Goal: Information Seeking & Learning: Learn about a topic

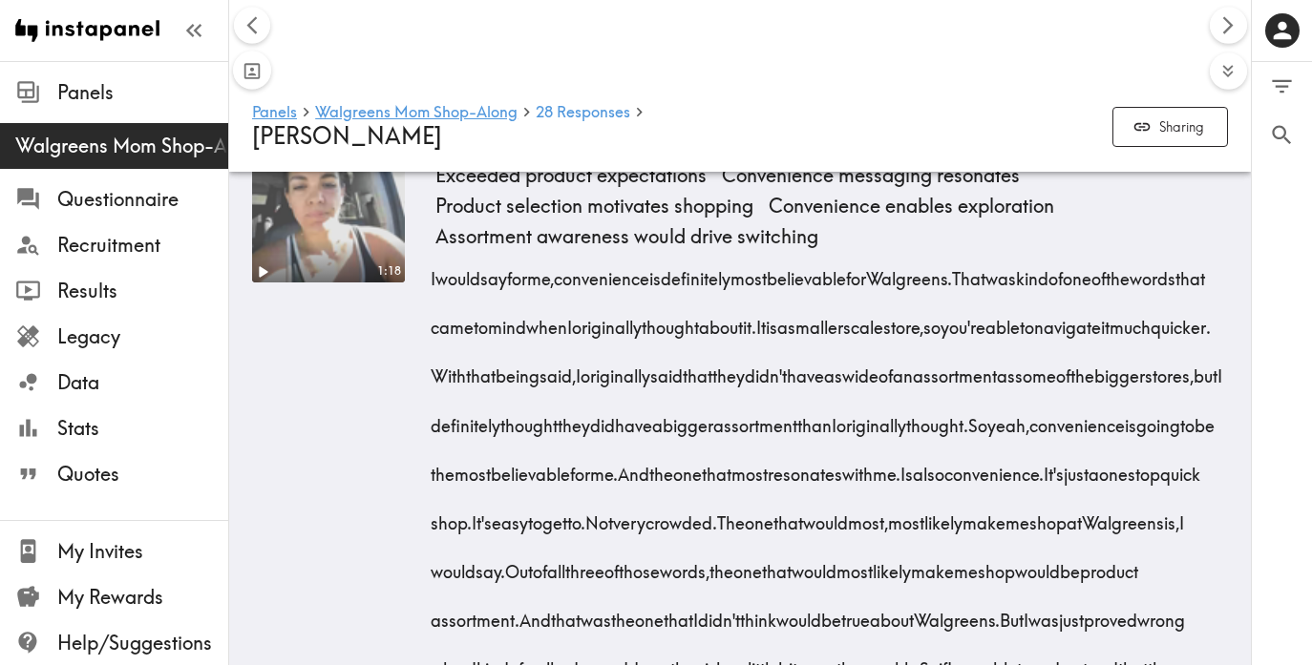
scroll to position [0, 1631]
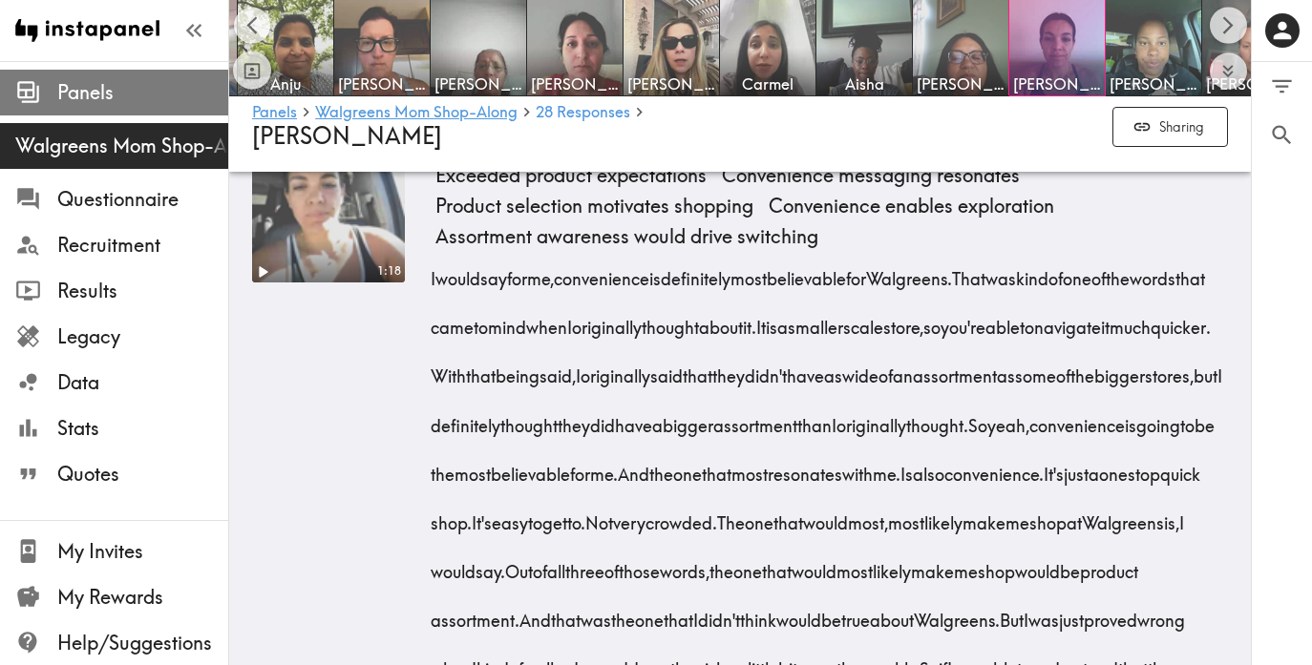
click at [129, 94] on span "Panels" at bounding box center [142, 92] width 171 height 27
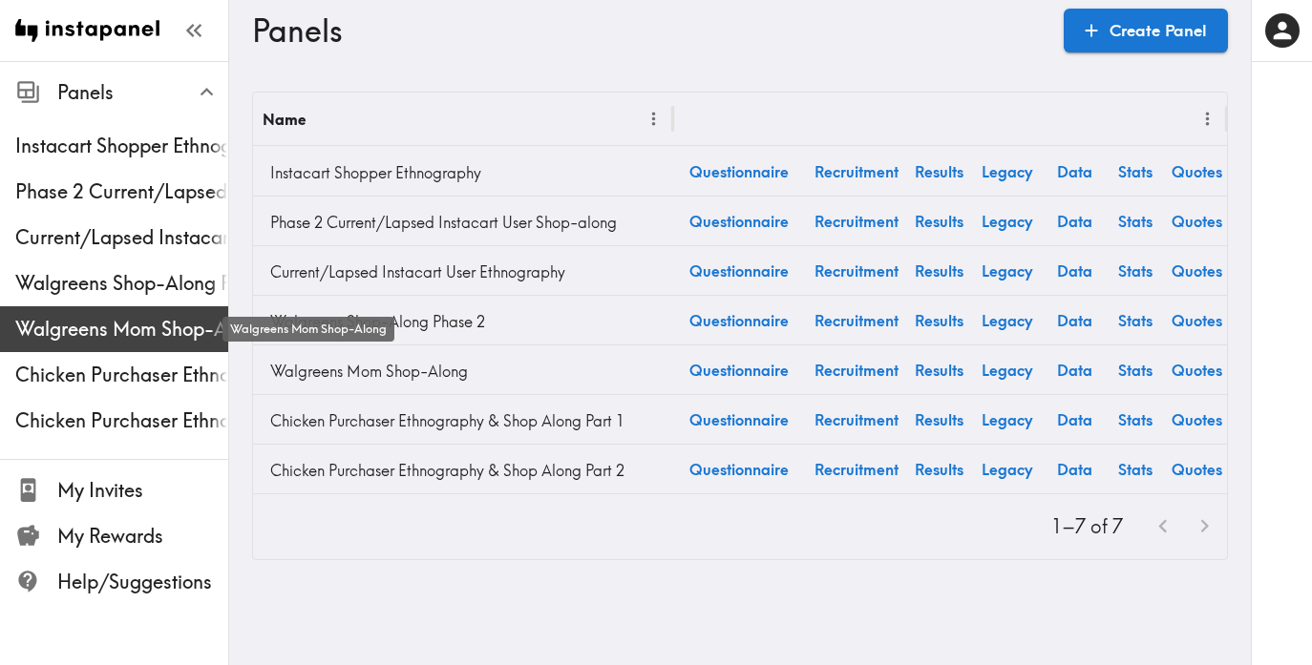
click at [115, 319] on span "Walgreens Mom Shop-Along" at bounding box center [121, 329] width 213 height 27
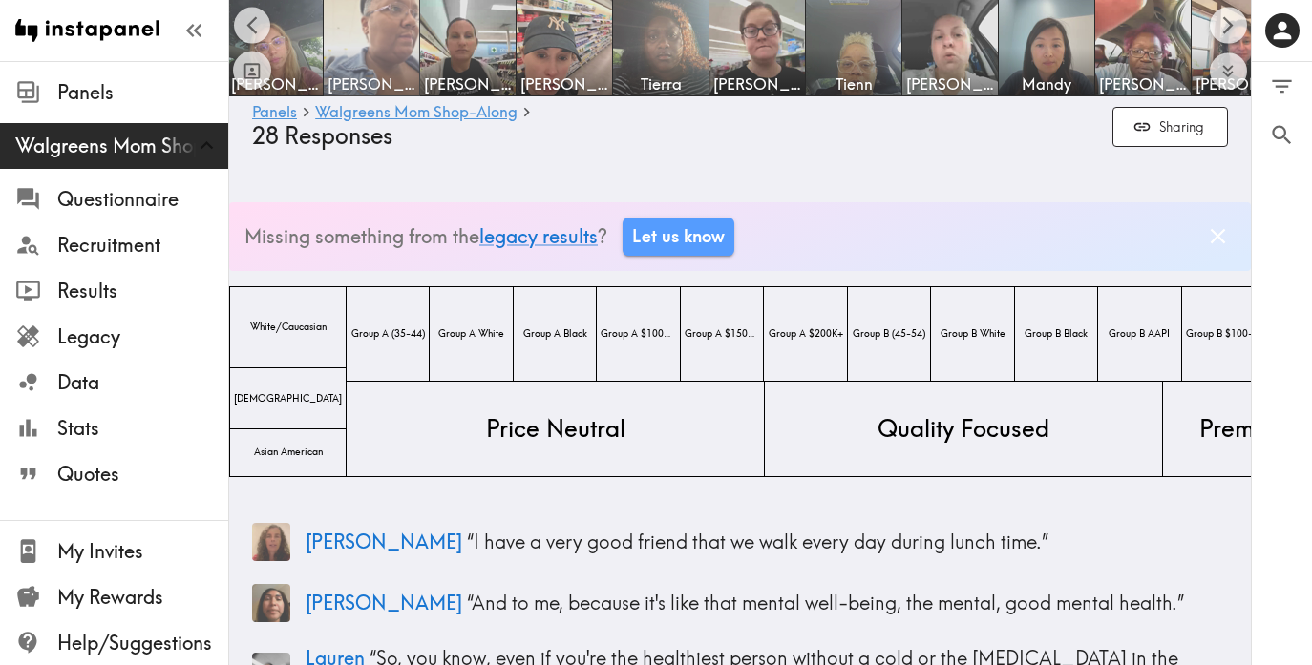
scroll to position [0, 367]
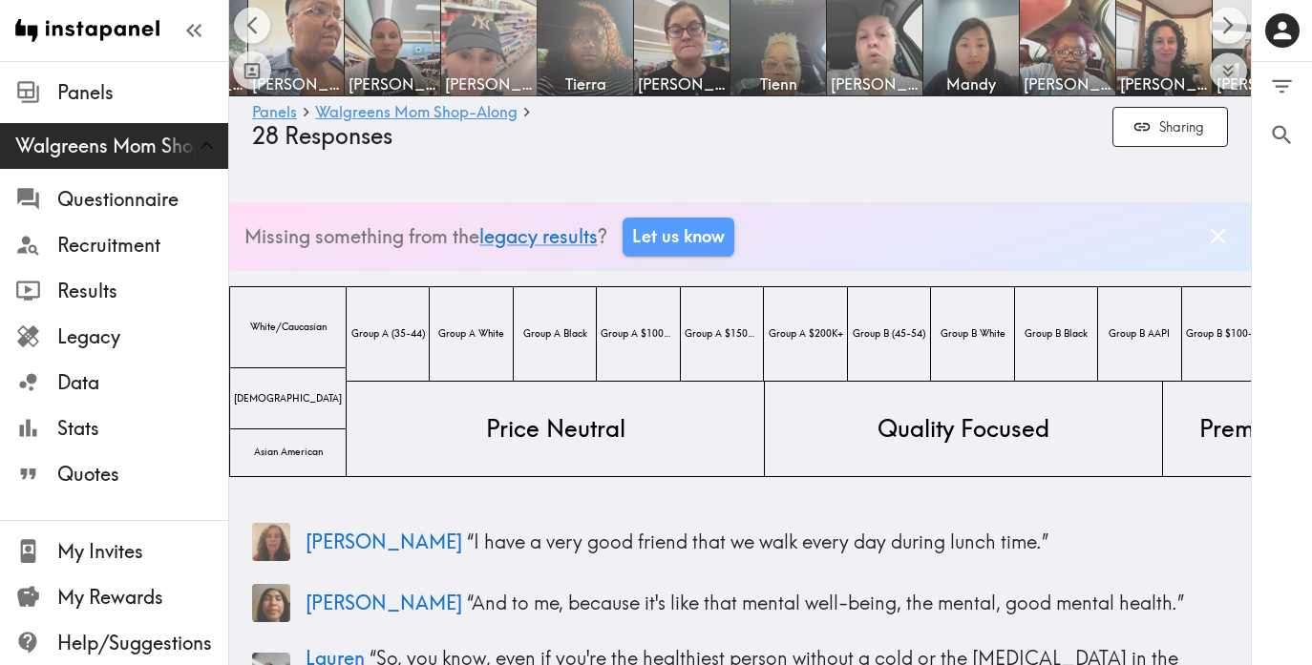
click at [511, 54] on img at bounding box center [489, 48] width 100 height 100
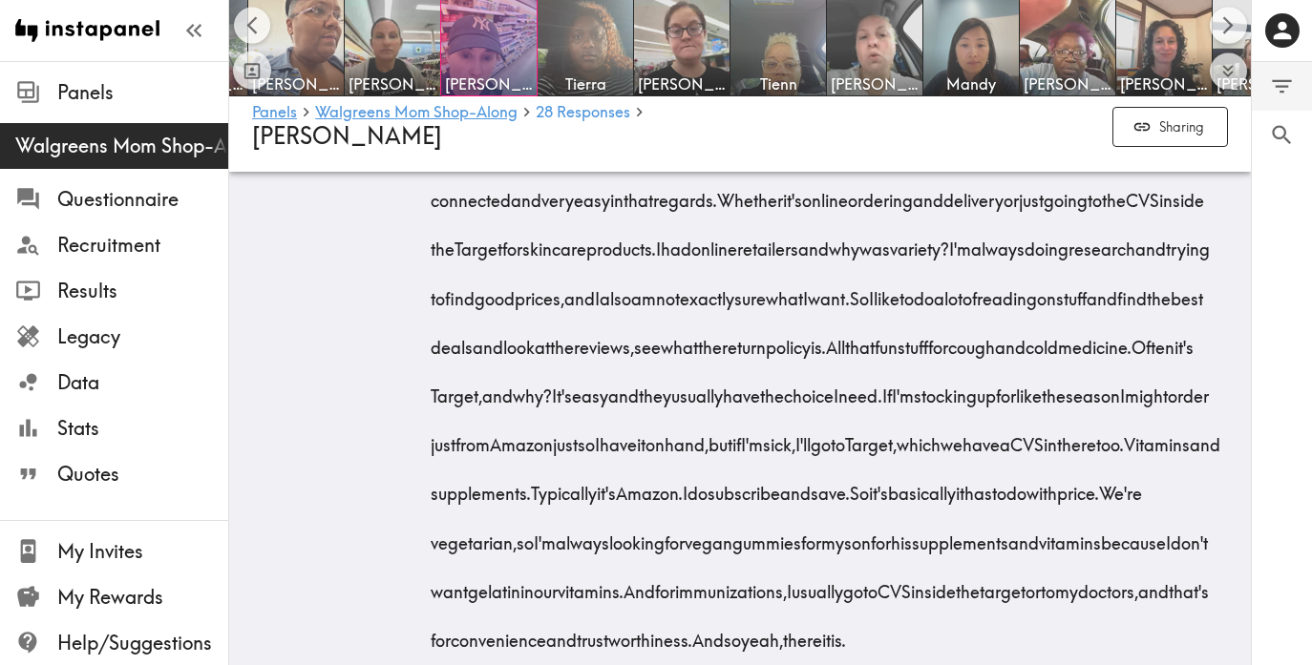
scroll to position [5426, 0]
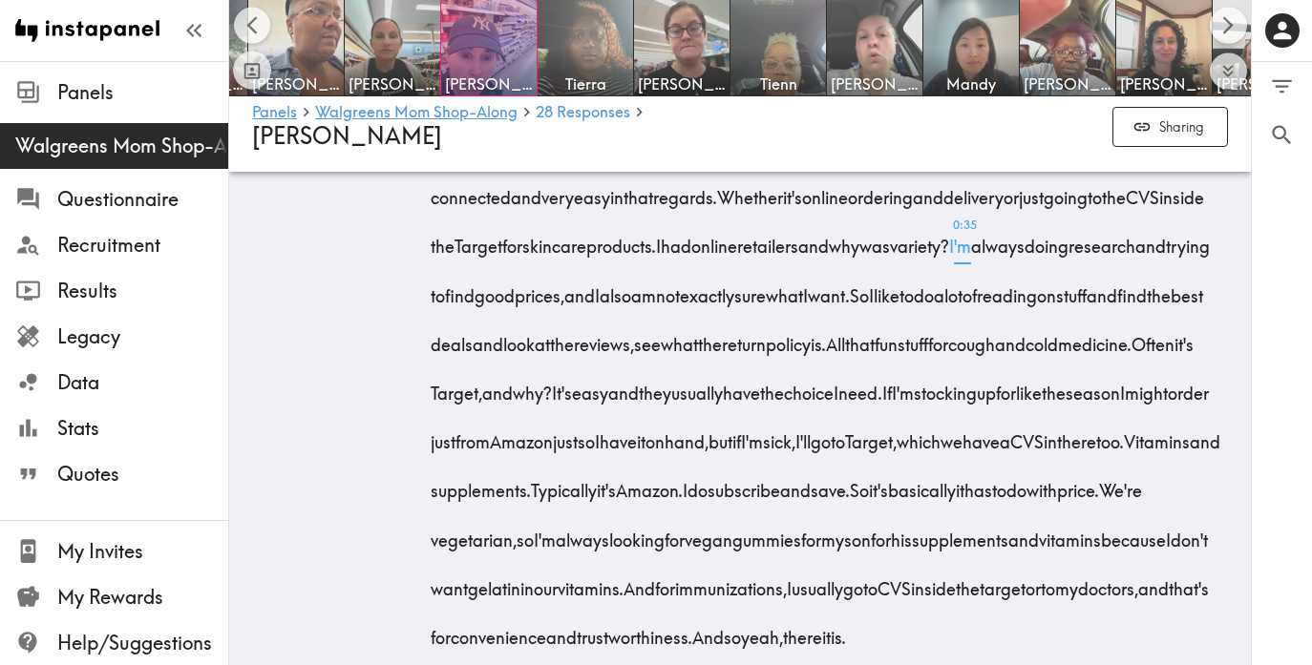
click at [971, 264] on span "0:35 I'm" at bounding box center [960, 240] width 22 height 49
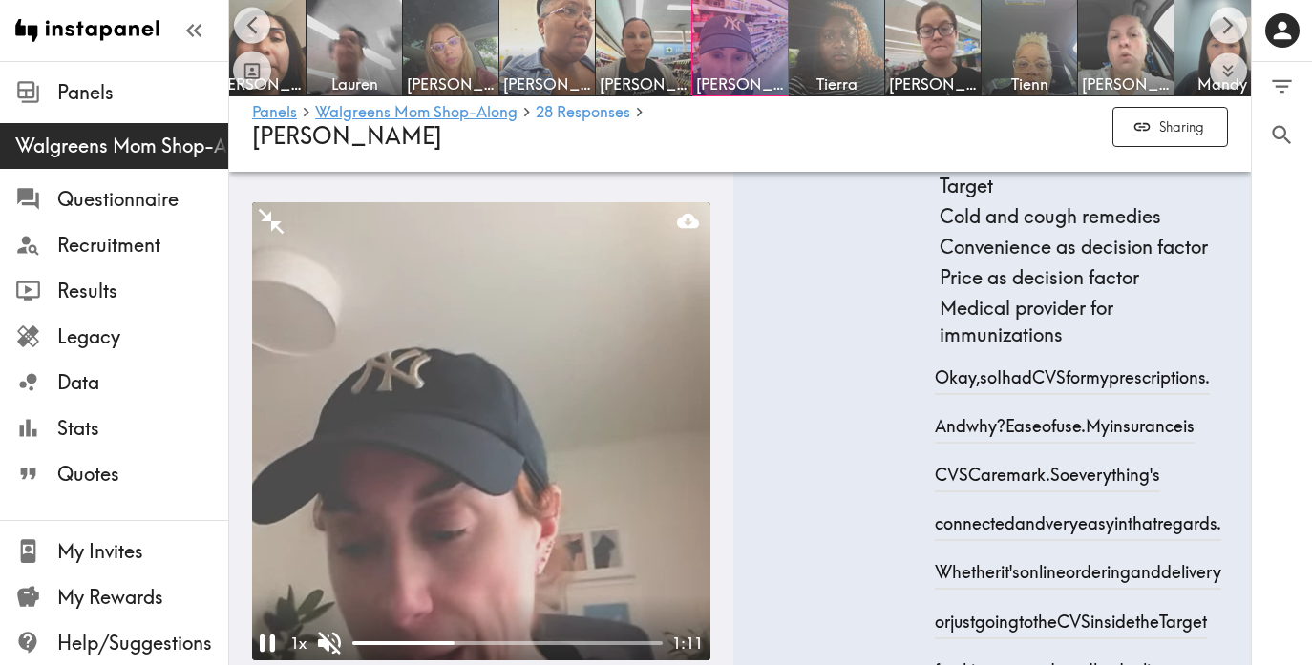
scroll to position [7107, 0]
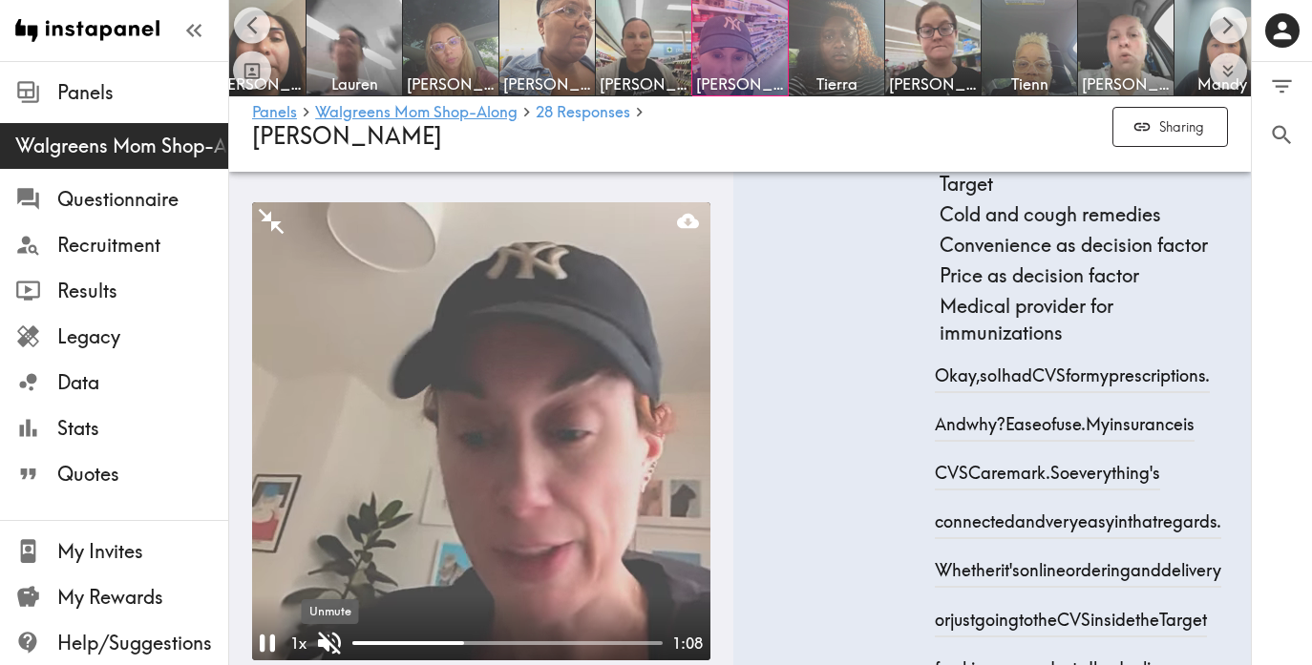
click at [327, 634] on div "Unmute" at bounding box center [330, 618] width 61 height 40
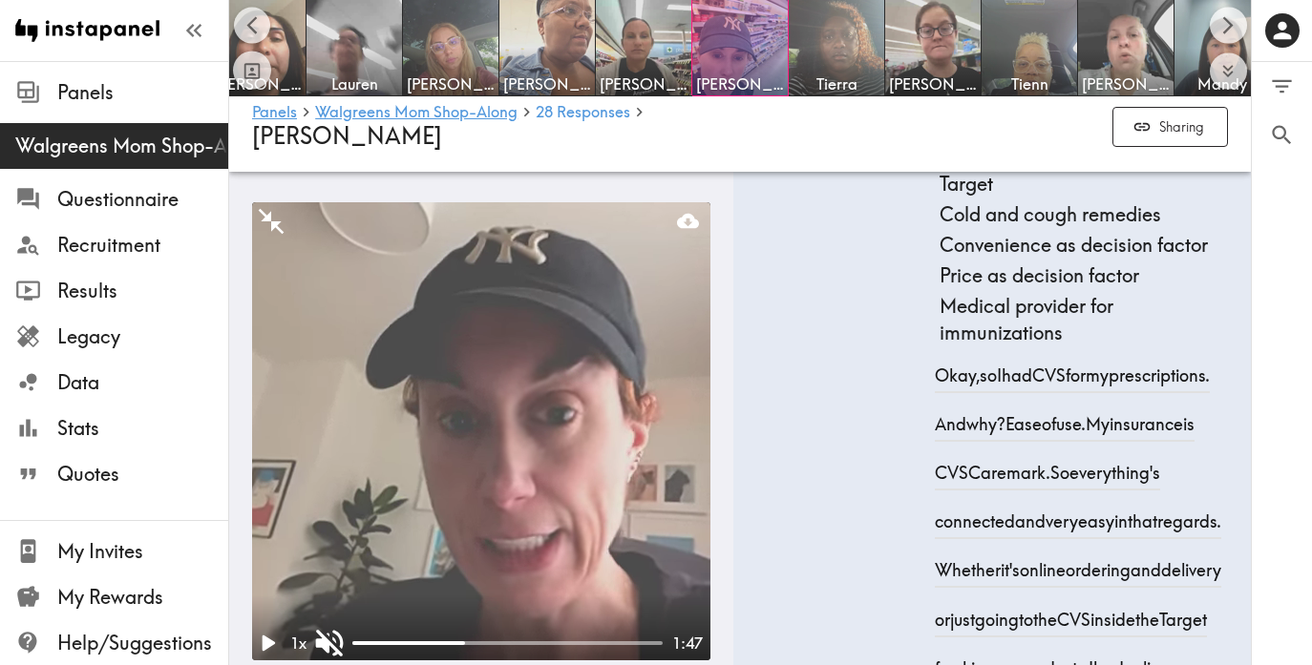
click at [332, 643] on icon "Unmute" at bounding box center [329, 643] width 36 height 36
click at [261, 643] on icon "Play" at bounding box center [267, 643] width 36 height 36
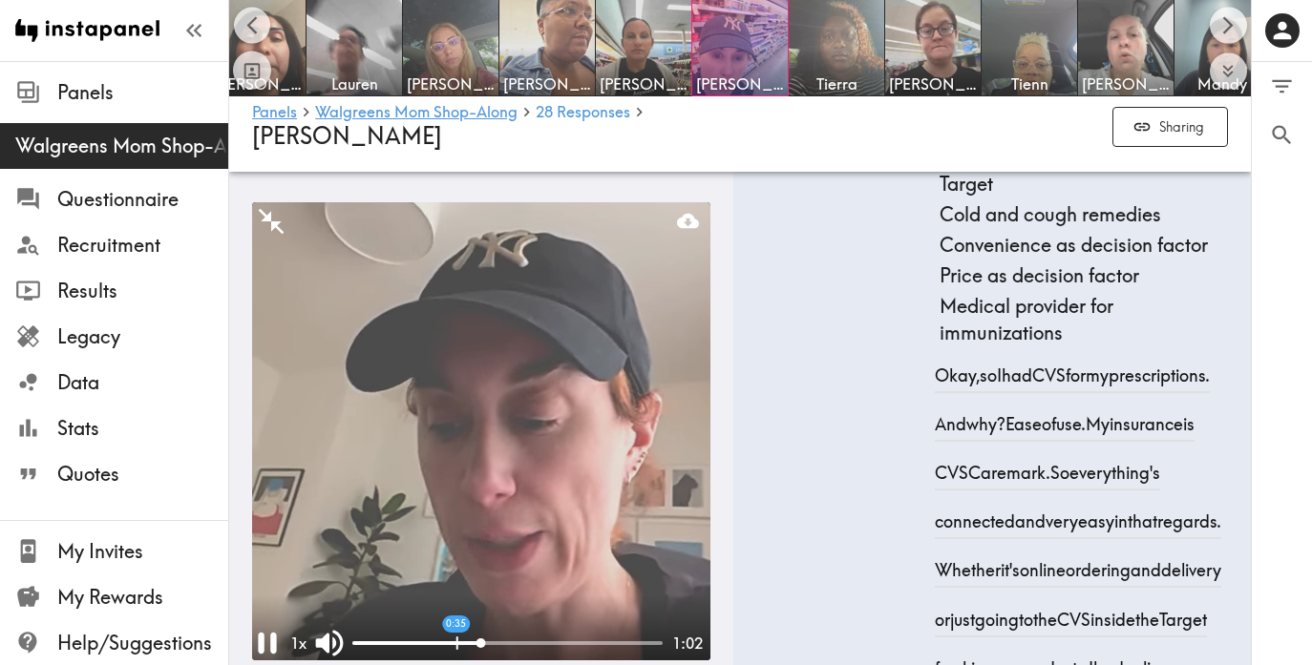
click at [456, 642] on div at bounding box center [416, 644] width 129 height 4
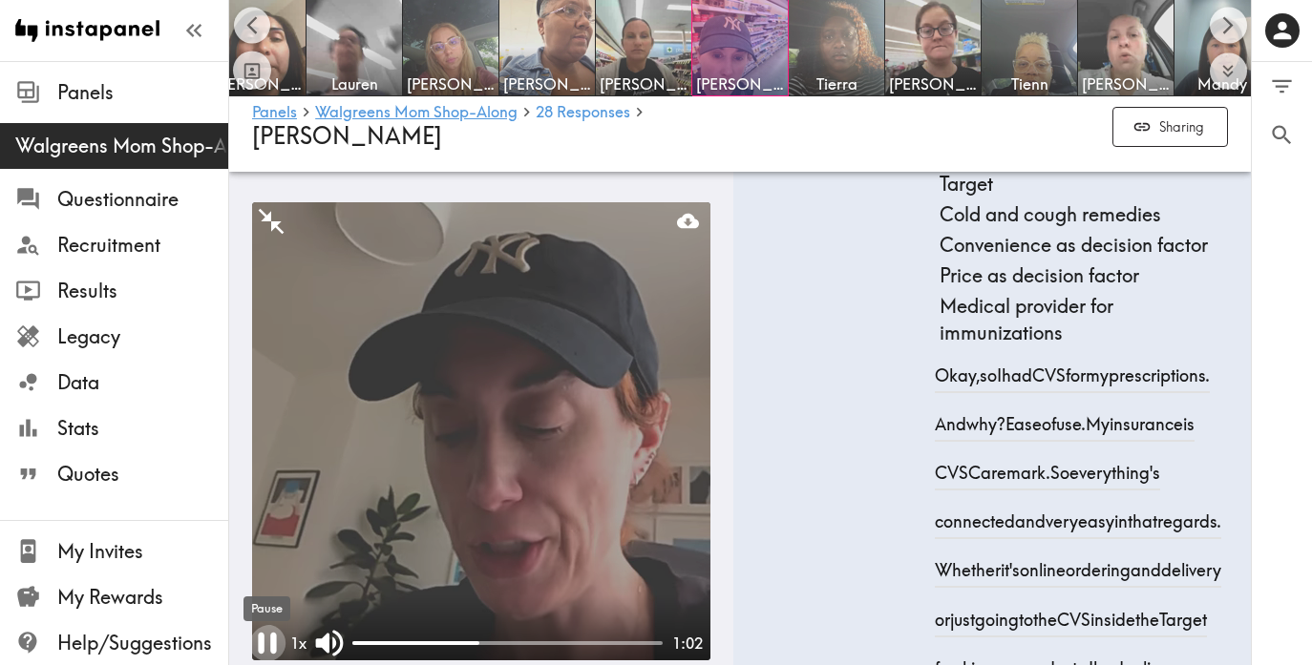
click at [264, 643] on icon "Pause" at bounding box center [267, 643] width 36 height 36
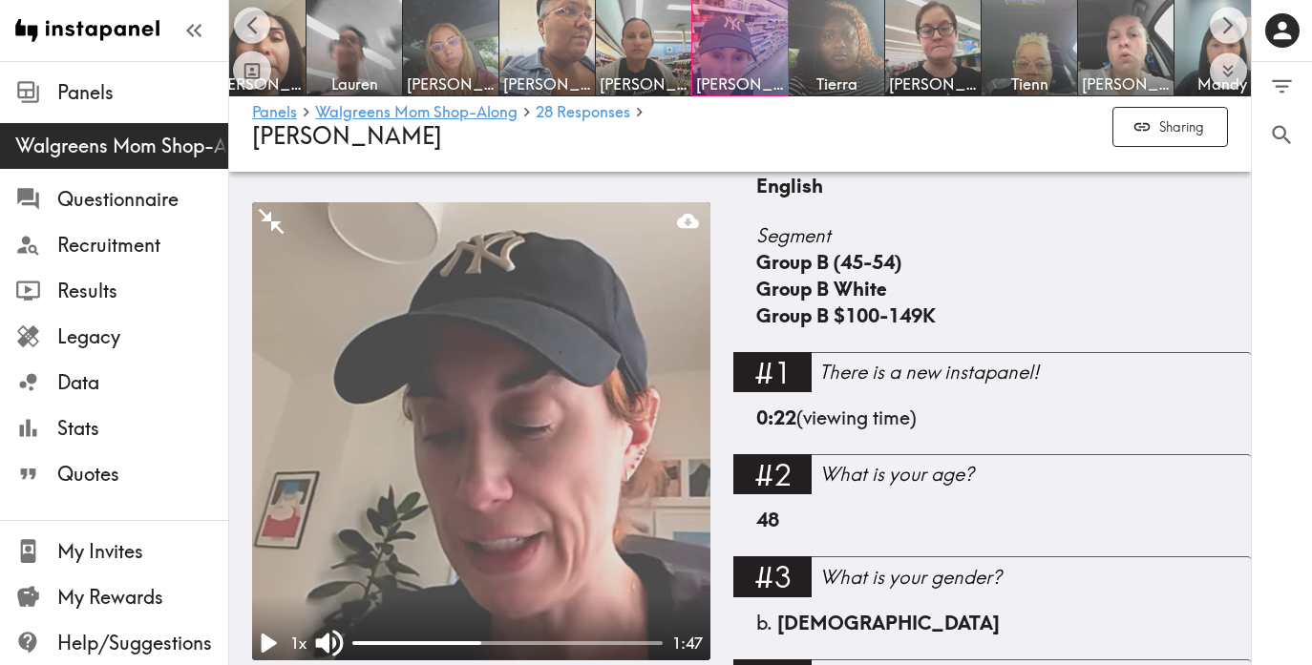
scroll to position [0, 0]
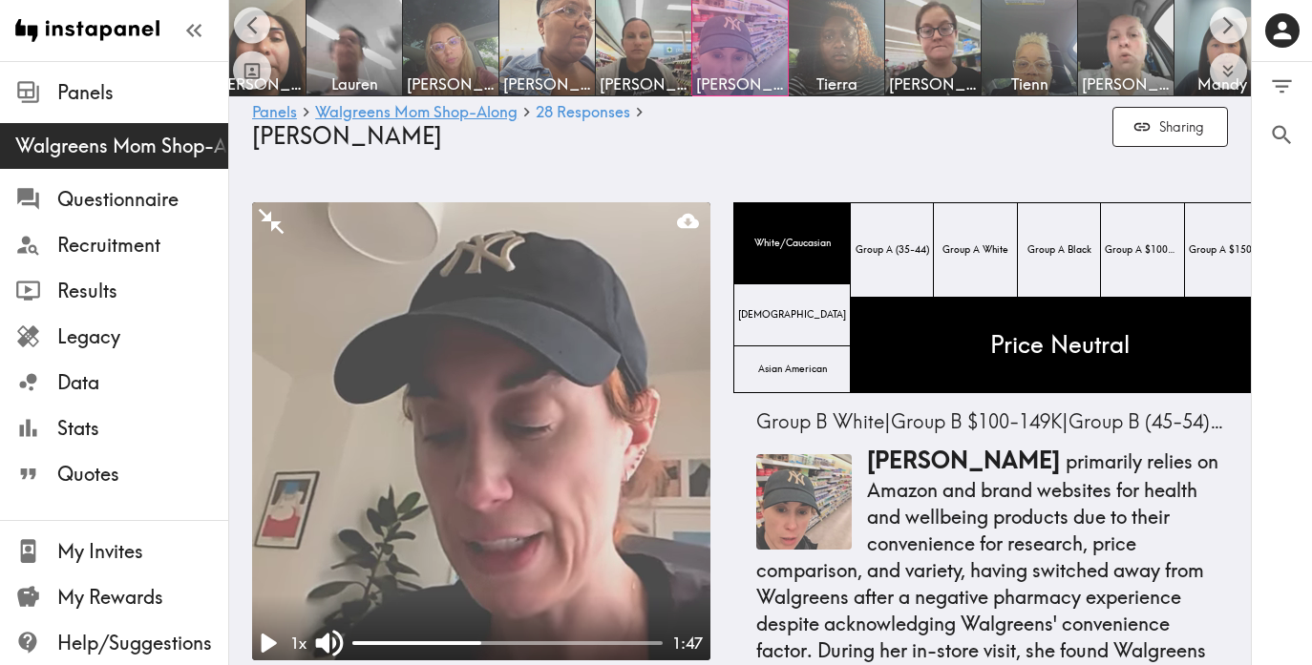
click at [726, 32] on div at bounding box center [739, 47] width 95 height 95
click at [732, 40] on div at bounding box center [739, 47] width 95 height 95
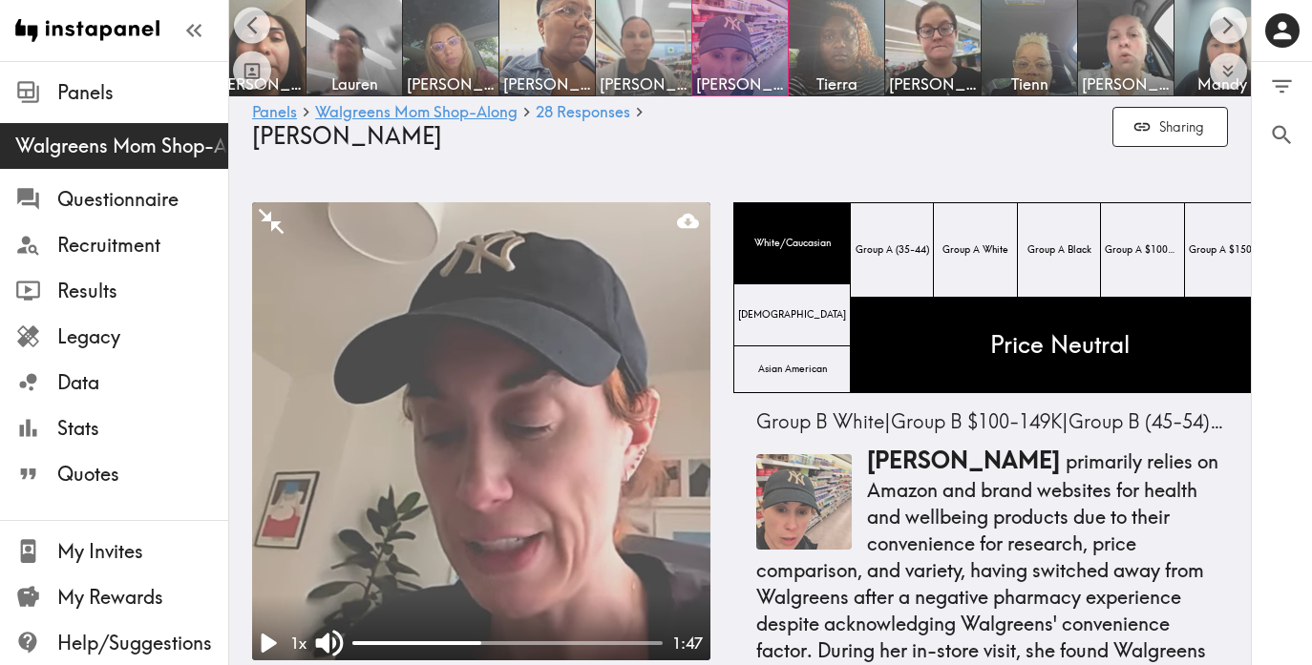
click at [655, 43] on img at bounding box center [644, 48] width 100 height 100
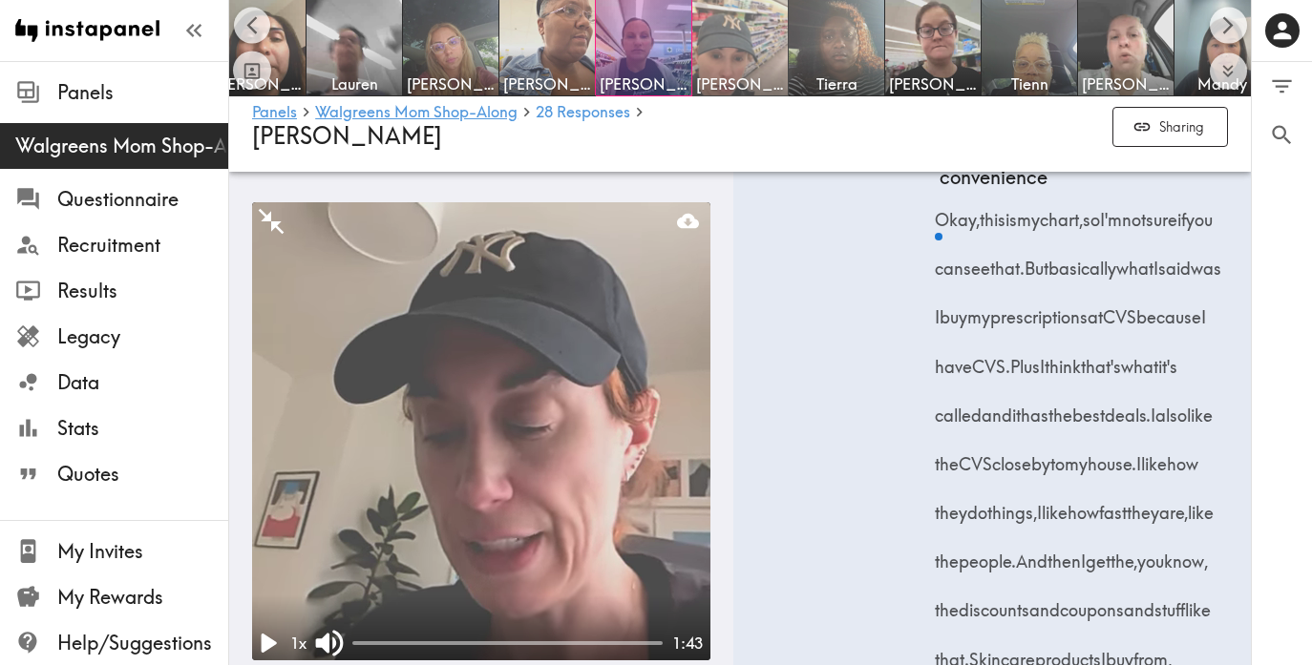
click at [718, 38] on img at bounding box center [740, 48] width 100 height 100
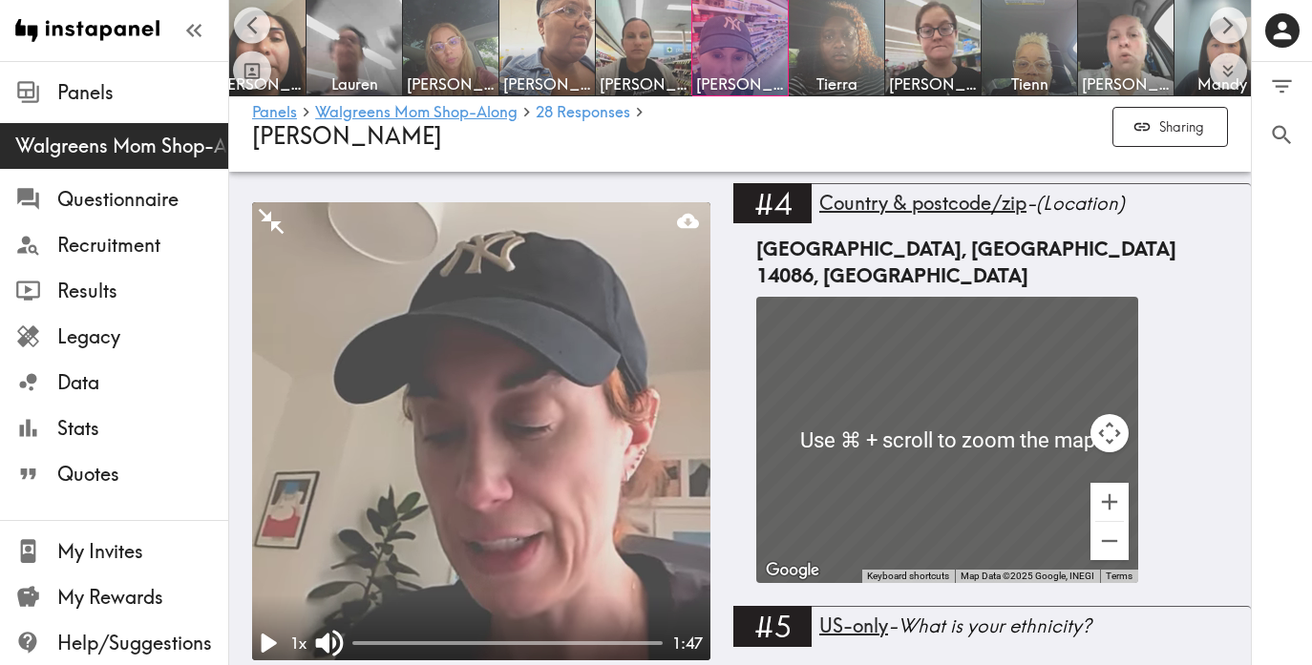
scroll to position [1167, 0]
